Goal: Task Accomplishment & Management: Complete application form

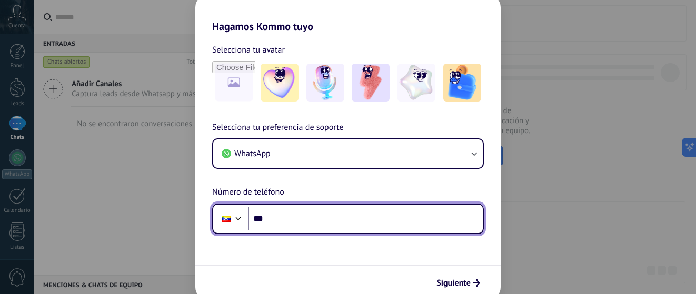
click at [290, 222] on input "***" at bounding box center [365, 219] width 235 height 24
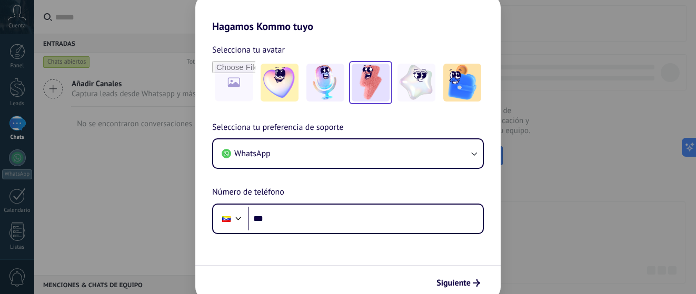
click at [365, 85] on img at bounding box center [371, 83] width 38 height 38
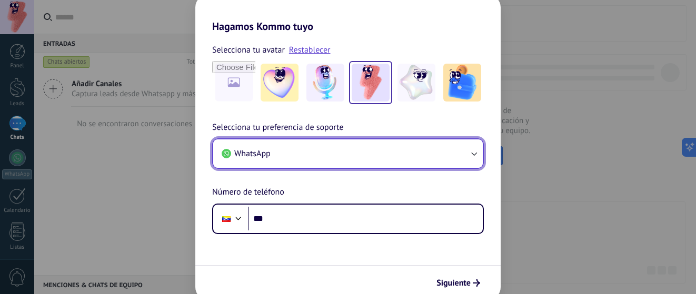
click at [323, 157] on button "WhatsApp" at bounding box center [347, 153] width 269 height 28
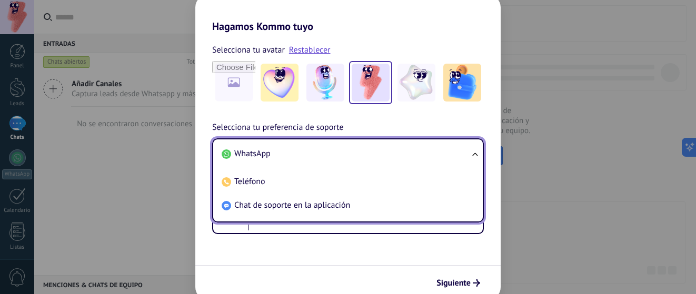
click at [323, 157] on li "WhatsApp" at bounding box center [345, 154] width 257 height 24
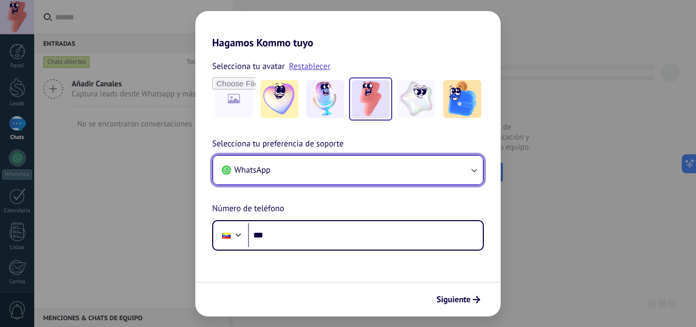
click at [371, 172] on button "WhatsApp" at bounding box center [347, 170] width 269 height 28
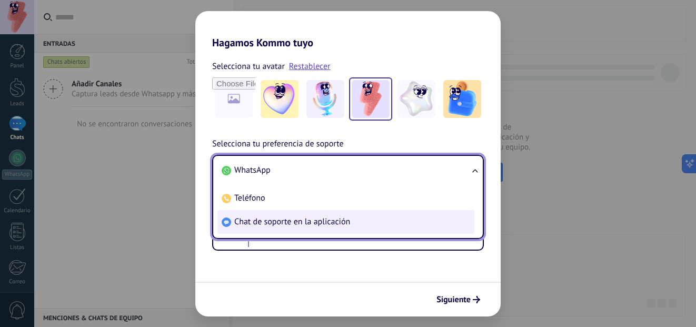
click at [348, 218] on span "Chat de soporte en la aplicación" at bounding box center [292, 221] width 116 height 11
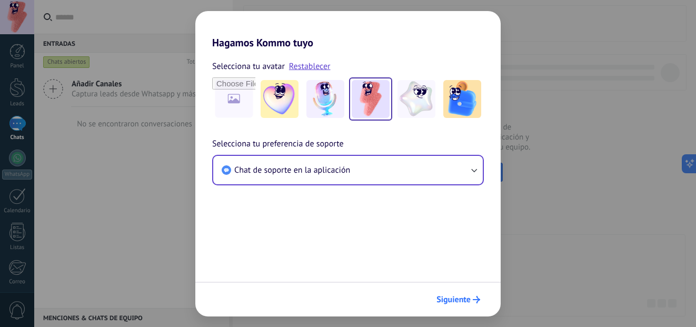
click at [453, 300] on span "Siguiente" at bounding box center [453, 299] width 34 height 7
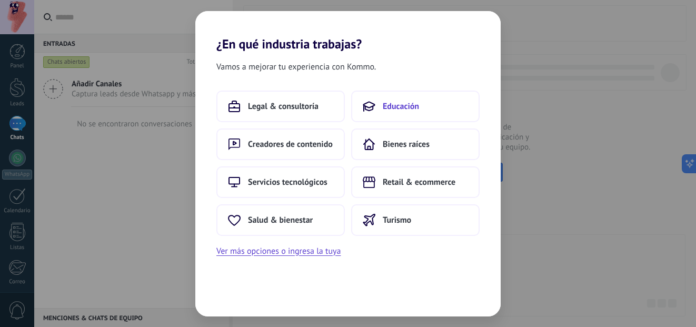
click at [390, 105] on span "Educación" at bounding box center [401, 106] width 36 height 11
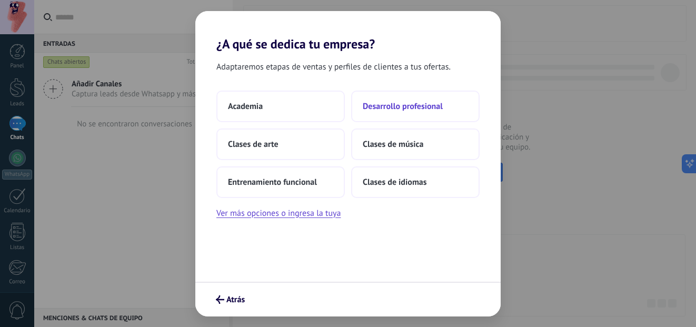
click at [385, 111] on span "Desarrollo profesional" at bounding box center [403, 106] width 80 height 11
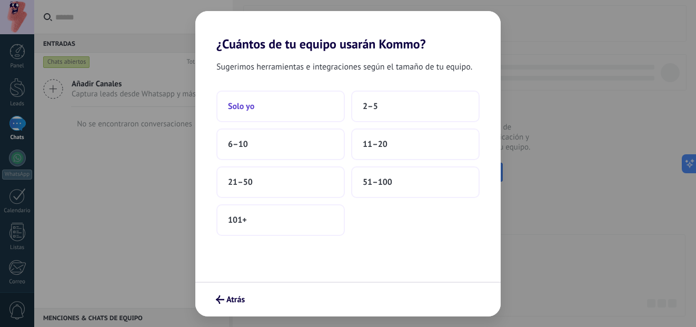
click at [275, 102] on button "Solo yo" at bounding box center [280, 107] width 128 height 32
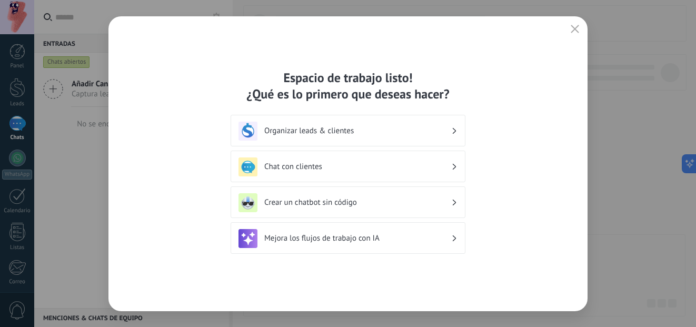
click at [429, 133] on h3 "Organizar leads & clientes" at bounding box center [357, 131] width 187 height 10
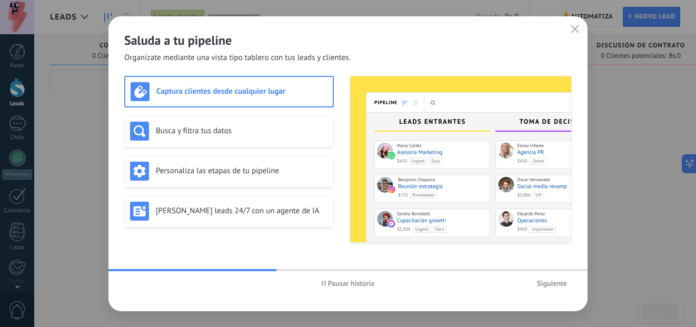
click at [558, 281] on span "Siguiente" at bounding box center [552, 282] width 30 height 7
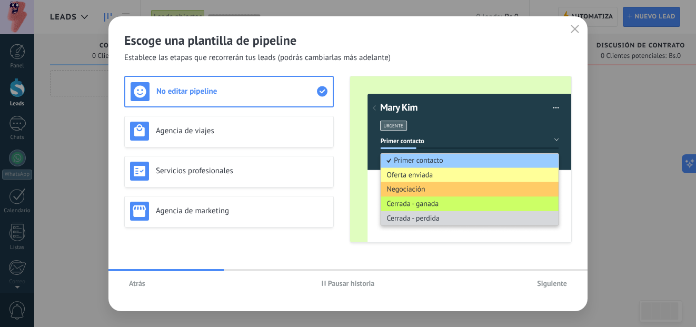
click at [555, 284] on span "Siguiente" at bounding box center [552, 282] width 30 height 7
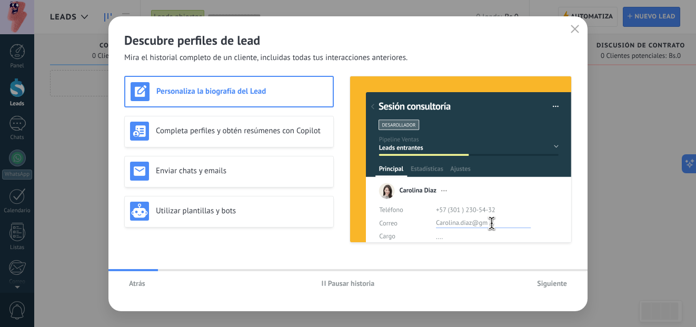
click at [555, 284] on span "Siguiente" at bounding box center [552, 282] width 30 height 7
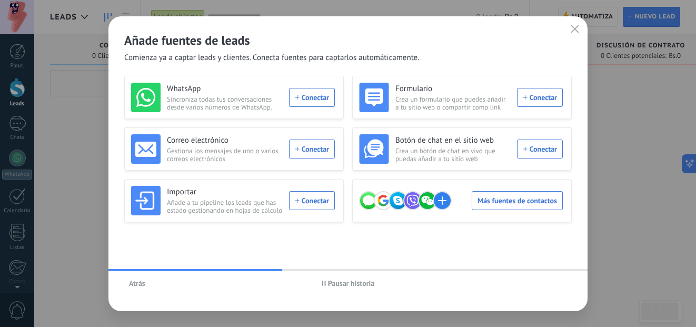
click at [348, 286] on span "Pausar historia" at bounding box center [351, 282] width 47 height 7
click at [572, 33] on span "button" at bounding box center [574, 29] width 8 height 9
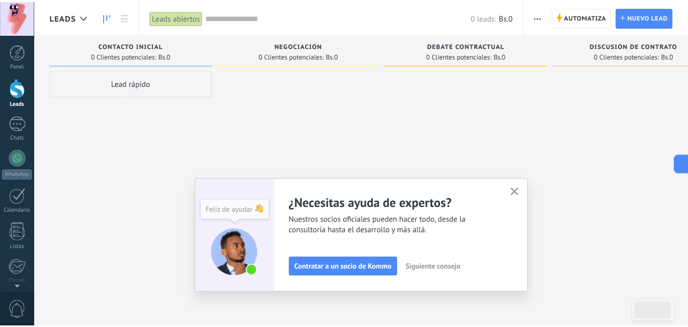
scroll to position [111, 0]
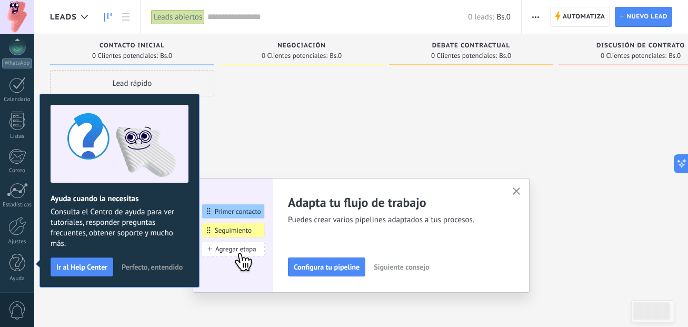
click at [519, 188] on icon "button" at bounding box center [517, 191] width 8 height 8
